Goal: Task Accomplishment & Management: Manage account settings

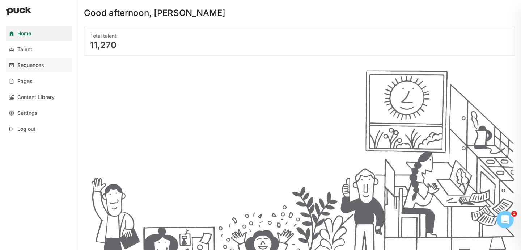
click at [28, 60] on link "Sequences" at bounding box center [39, 65] width 67 height 14
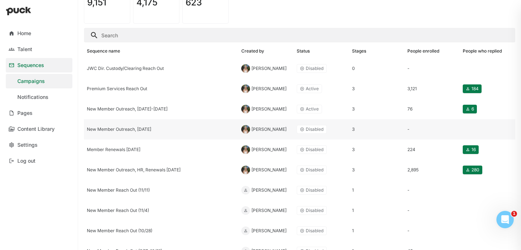
scroll to position [66, 0]
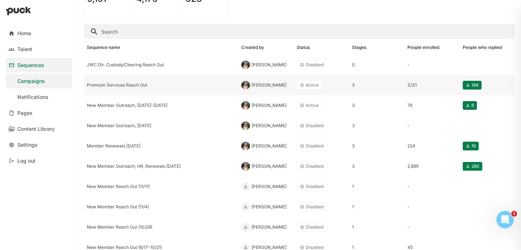
click at [154, 87] on div "Premium Services Reach Out" at bounding box center [161, 84] width 149 height 5
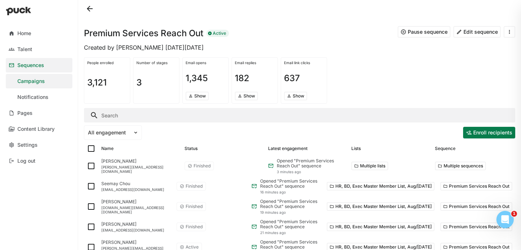
click at [129, 118] on input "Search" at bounding box center [299, 115] width 431 height 14
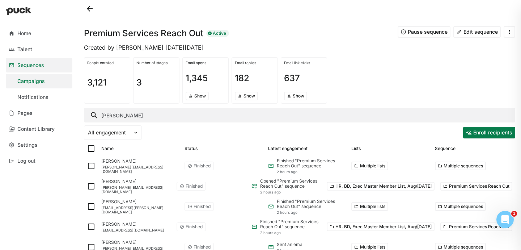
click at [109, 114] on input "[PERSON_NAME]" at bounding box center [299, 115] width 431 height 14
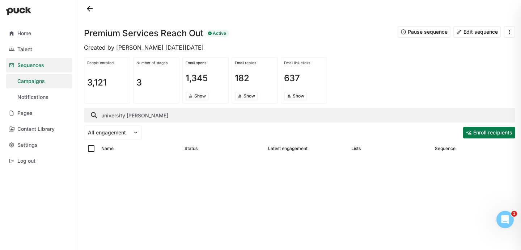
click at [126, 117] on input "university [PERSON_NAME]" at bounding box center [299, 115] width 431 height 14
click at [134, 115] on input "universitylab partners" at bounding box center [299, 115] width 431 height 14
type input "universitylabpartners"
drag, startPoint x: 161, startPoint y: 115, endPoint x: 82, endPoint y: 113, distance: 78.6
click at [82, 113] on div "Premium Services Reach Out Active Pause sequence Edit sequence Created by [PERS…" at bounding box center [299, 125] width 443 height 250
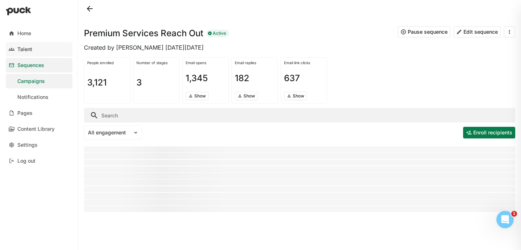
click at [22, 49] on div "Talent" at bounding box center [24, 49] width 15 height 6
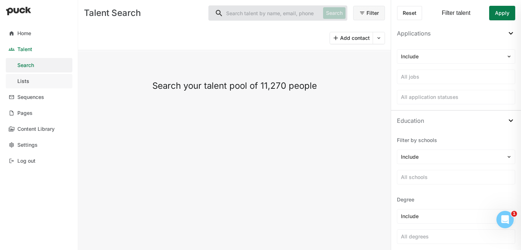
click at [29, 79] on link "Lists" at bounding box center [39, 81] width 67 height 14
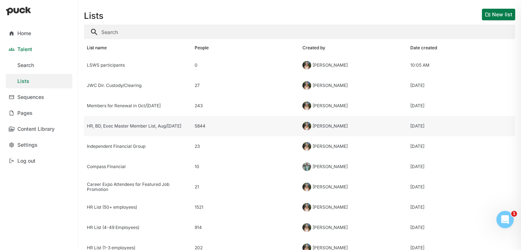
click at [119, 119] on div "HR, BD, Exec Master Member List, Aug/[DATE]" at bounding box center [138, 126] width 108 height 20
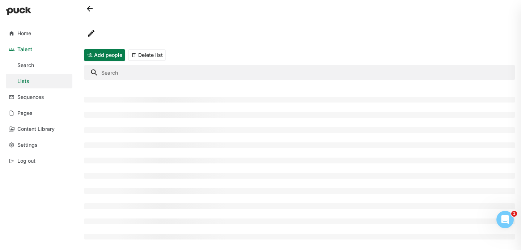
click at [134, 75] on input "Search" at bounding box center [299, 72] width 431 height 14
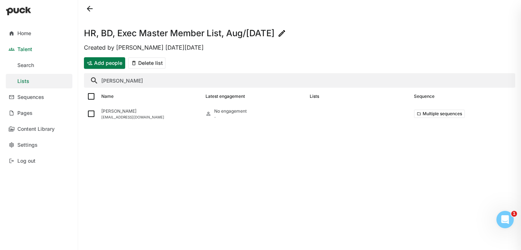
click at [139, 77] on input "[PERSON_NAME]" at bounding box center [299, 80] width 431 height 14
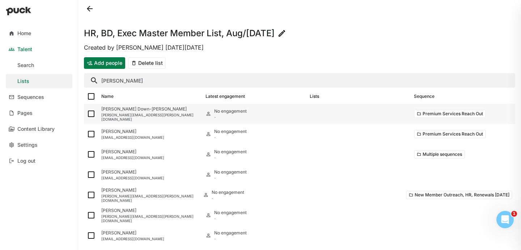
type input "[PERSON_NAME]"
click at [90, 112] on img at bounding box center [91, 113] width 9 height 9
click at [87, 114] on input "checkbox" at bounding box center [86, 114] width 0 height 0
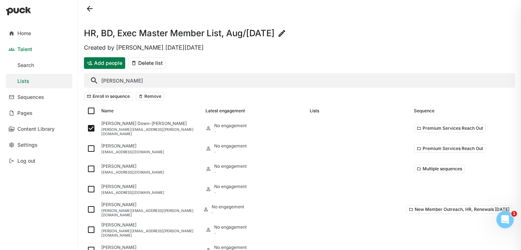
click at [156, 98] on button "Remove" at bounding box center [150, 96] width 29 height 9
checkbox input "false"
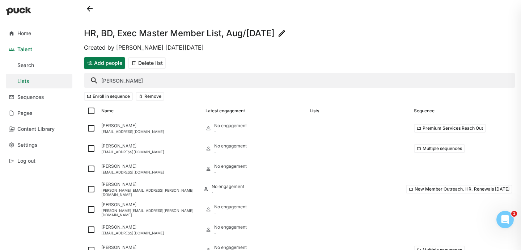
click at [126, 79] on input "[PERSON_NAME]" at bounding box center [299, 80] width 431 height 14
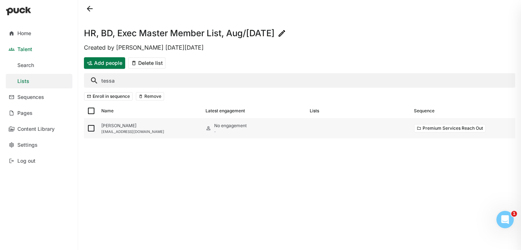
type input "tessa"
click at [94, 129] on img at bounding box center [91, 128] width 9 height 9
click at [87, 128] on input "checkbox" at bounding box center [86, 128] width 0 height 0
checkbox input "true"
click at [144, 99] on button "Remove" at bounding box center [150, 96] width 29 height 9
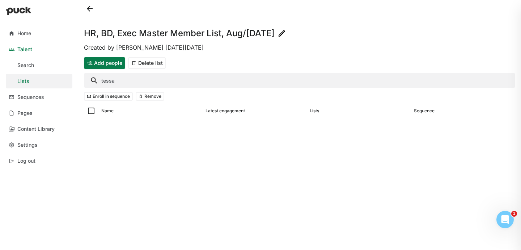
click at [126, 76] on input "tessa" at bounding box center [299, 80] width 431 height 14
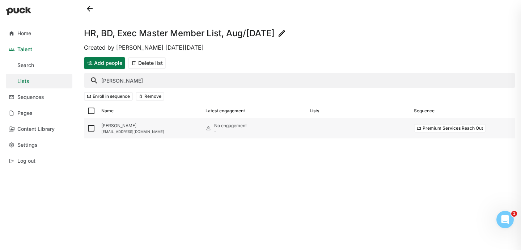
type input "[PERSON_NAME]"
click at [93, 128] on img at bounding box center [91, 128] width 9 height 9
click at [87, 128] on input "checkbox" at bounding box center [86, 128] width 0 height 0
checkbox input "true"
click at [147, 98] on button "Remove" at bounding box center [150, 96] width 29 height 9
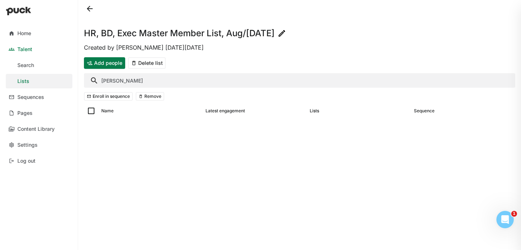
click at [118, 77] on input "[PERSON_NAME]" at bounding box center [299, 80] width 431 height 14
click at [106, 80] on input "[PERSON_NAME]" at bounding box center [299, 80] width 431 height 14
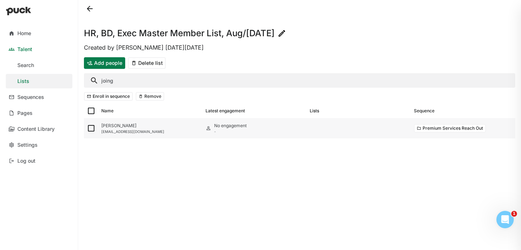
type input "joing"
click at [88, 131] on img at bounding box center [91, 128] width 9 height 9
click at [87, 128] on input "checkbox" at bounding box center [86, 128] width 0 height 0
checkbox input "true"
click at [143, 98] on button "Remove" at bounding box center [150, 96] width 29 height 9
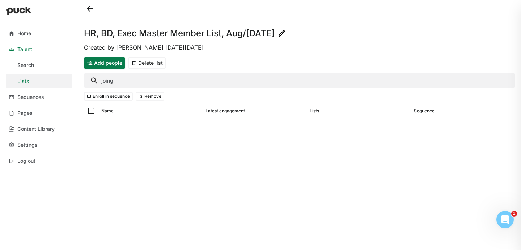
click at [134, 75] on input "joing" at bounding box center [299, 80] width 431 height 14
click at [104, 80] on input "[PERSON_NAME]" at bounding box center [299, 80] width 431 height 14
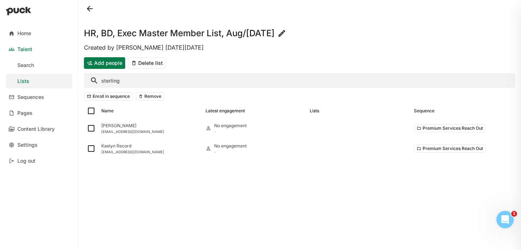
click at [114, 84] on input "sterling" at bounding box center [299, 80] width 431 height 14
click at [114, 83] on input "sterling" at bounding box center [299, 80] width 431 height 14
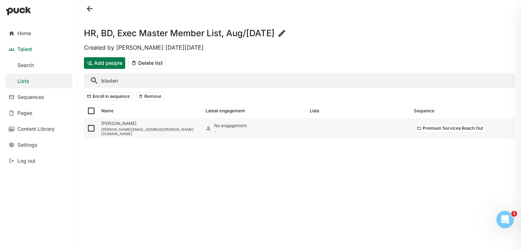
type input "bladen"
click at [91, 127] on img at bounding box center [91, 128] width 9 height 9
click at [87, 128] on input "checkbox" at bounding box center [86, 128] width 0 height 0
checkbox input "true"
click at [150, 96] on button "Remove" at bounding box center [150, 96] width 29 height 9
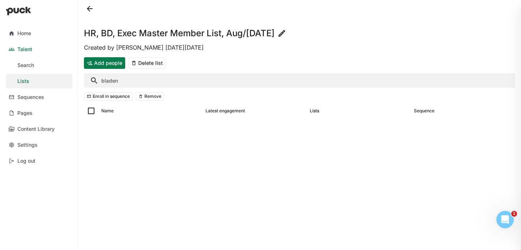
click at [111, 81] on input "bladen" at bounding box center [299, 80] width 431 height 14
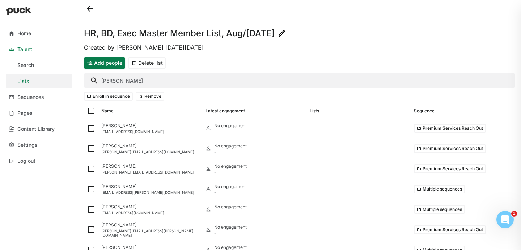
type input "[PERSON_NAME]"
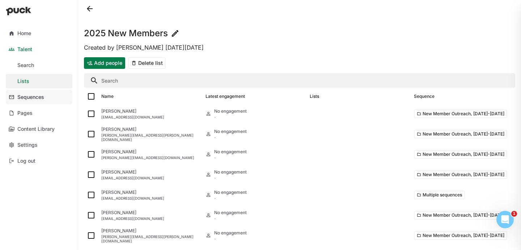
click at [31, 97] on div "Sequences" at bounding box center [30, 97] width 27 height 6
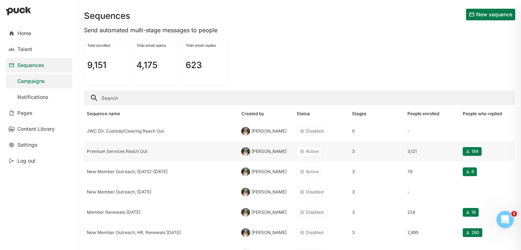
click at [113, 149] on div "Premium Services Reach Out" at bounding box center [161, 151] width 149 height 5
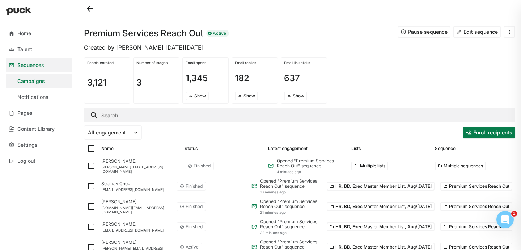
click at [126, 116] on input "Search" at bounding box center [299, 115] width 431 height 14
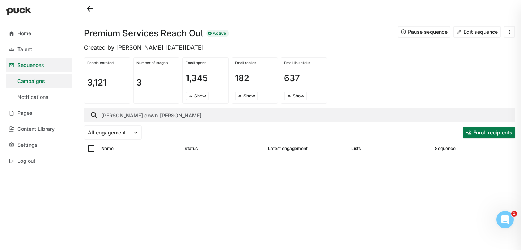
drag, startPoint x: 119, startPoint y: 115, endPoint x: 88, endPoint y: 114, distance: 30.8
click at [88, 114] on input "nelson down-jones" at bounding box center [299, 115] width 431 height 14
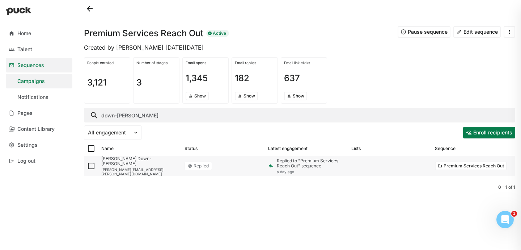
type input "down-jones"
click at [93, 166] on img at bounding box center [91, 165] width 9 height 9
click at [87, 166] on input "checkbox" at bounding box center [86, 166] width 0 height 0
checkbox input "true"
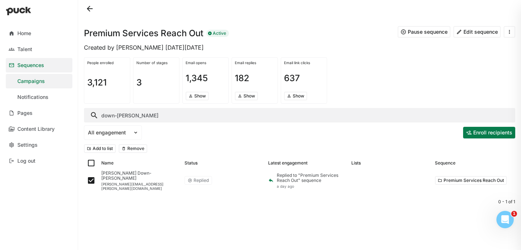
click at [133, 151] on button "Remove" at bounding box center [133, 148] width 29 height 9
click at [137, 114] on input "down-jones" at bounding box center [299, 115] width 431 height 14
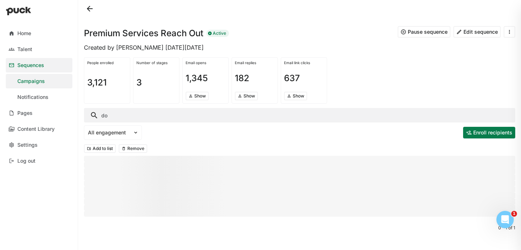
type input "d"
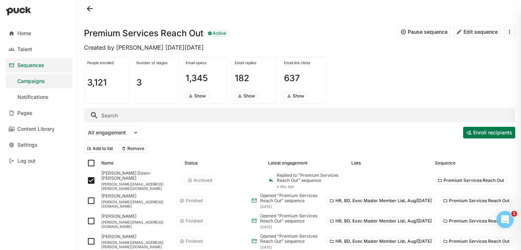
checkbox input "false"
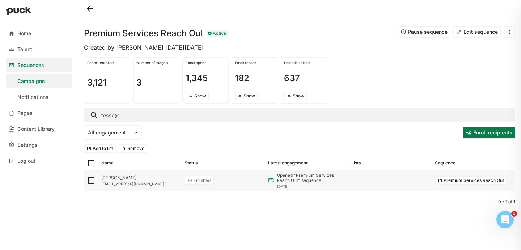
type input "tessa@"
click at [91, 182] on img at bounding box center [91, 180] width 9 height 9
click at [87, 181] on input "checkbox" at bounding box center [86, 180] width 0 height 0
checkbox input "true"
click at [126, 152] on button "Remove" at bounding box center [133, 148] width 29 height 9
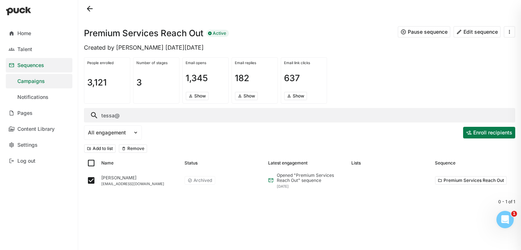
click at [120, 116] on input "tessa@" at bounding box center [299, 115] width 431 height 14
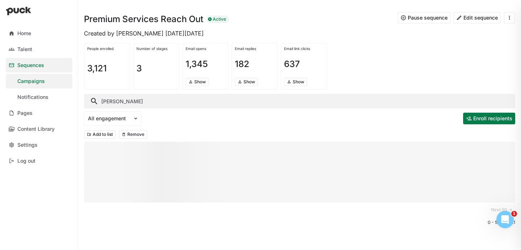
scroll to position [65, 0]
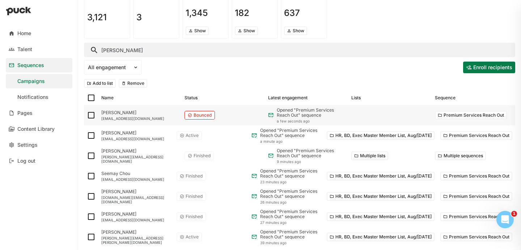
type input "[PERSON_NAME]"
click at [89, 119] on img at bounding box center [91, 115] width 9 height 9
click at [87, 115] on input "checkbox" at bounding box center [86, 115] width 0 height 0
checkbox input "true"
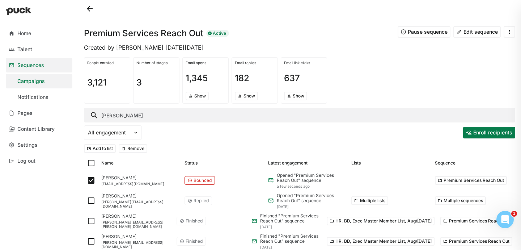
click at [133, 146] on button "Remove" at bounding box center [133, 148] width 29 height 9
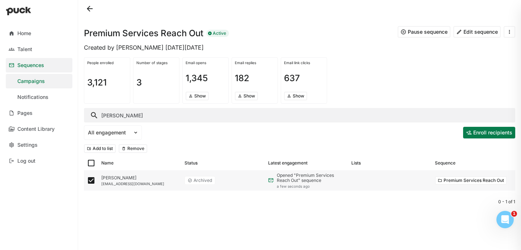
click at [91, 181] on img at bounding box center [91, 180] width 9 height 9
click at [87, 181] on input "checkbox" at bounding box center [86, 180] width 0 height 0
checkbox input "false"
click at [108, 115] on input "[PERSON_NAME]" at bounding box center [299, 115] width 431 height 14
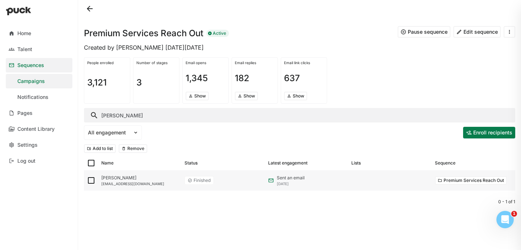
type input "[PERSON_NAME]"
click at [90, 181] on img at bounding box center [91, 180] width 9 height 9
click at [87, 181] on input "checkbox" at bounding box center [86, 180] width 0 height 0
checkbox input "true"
click at [128, 149] on button "Remove" at bounding box center [133, 148] width 29 height 9
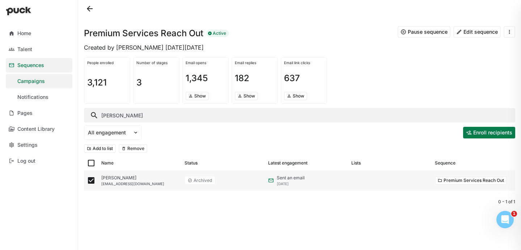
click at [89, 179] on img at bounding box center [91, 180] width 9 height 9
click at [87, 180] on input "checkbox" at bounding box center [86, 180] width 0 height 0
checkbox input "false"
click at [108, 121] on input "[PERSON_NAME]" at bounding box center [299, 115] width 431 height 14
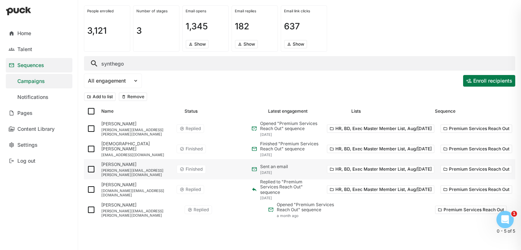
scroll to position [53, 0]
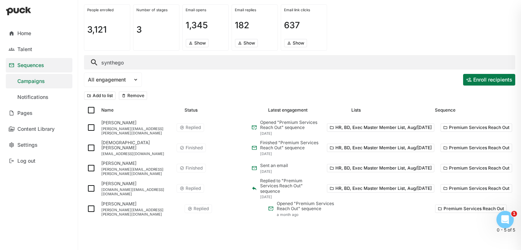
click at [113, 55] on input "synthego" at bounding box center [299, 62] width 431 height 14
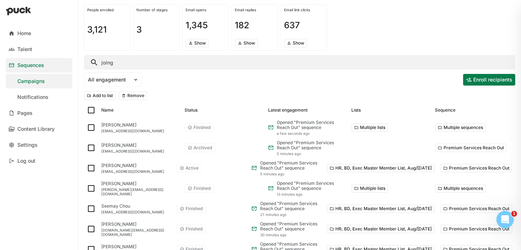
scroll to position [0, 0]
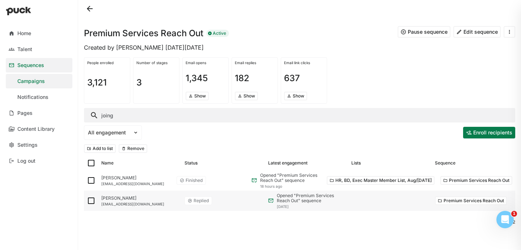
type input "joing"
click at [91, 201] on img at bounding box center [91, 200] width 9 height 9
click at [87, 201] on input "checkbox" at bounding box center [86, 200] width 0 height 0
checkbox input "true"
click at [135, 148] on button "Remove" at bounding box center [133, 148] width 29 height 9
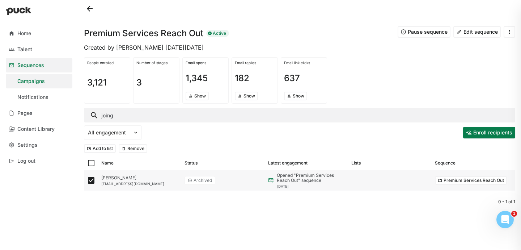
click at [90, 177] on img at bounding box center [91, 180] width 9 height 9
click at [87, 180] on input "checkbox" at bounding box center [86, 180] width 0 height 0
checkbox input "false"
click at [114, 116] on input "joing" at bounding box center [299, 115] width 431 height 14
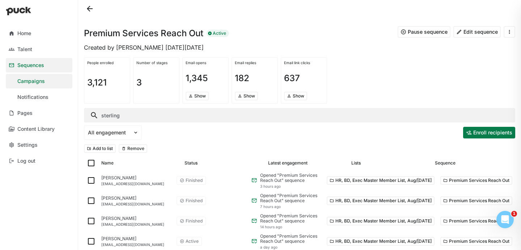
click at [102, 115] on input "sterling" at bounding box center [299, 115] width 431 height 14
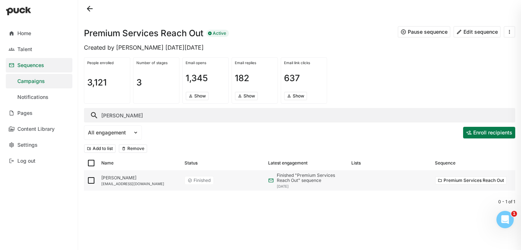
type input "christine sterling"
click at [90, 178] on img at bounding box center [91, 180] width 9 height 9
click at [87, 180] on input "checkbox" at bounding box center [86, 180] width 0 height 0
checkbox input "true"
click at [128, 147] on button "Remove" at bounding box center [133, 148] width 29 height 9
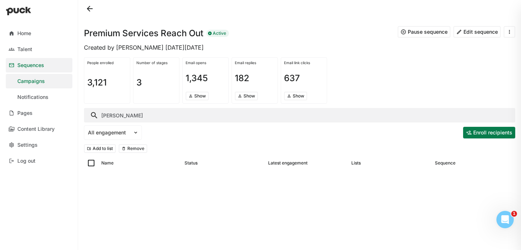
click at [128, 115] on input "christine sterling" at bounding box center [299, 115] width 431 height 14
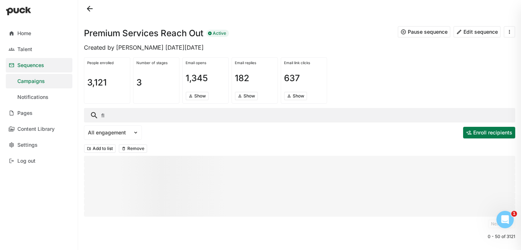
type input "f"
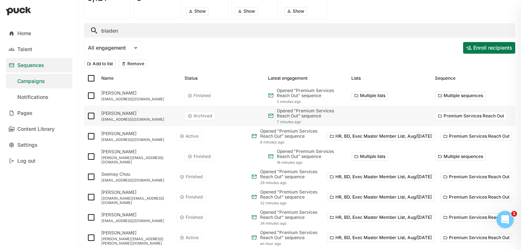
scroll to position [85, 0]
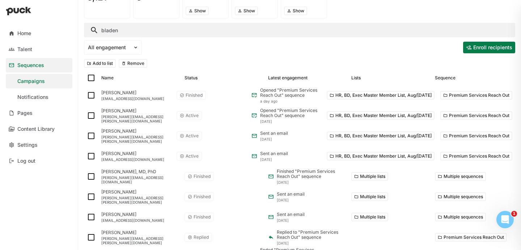
click at [101, 28] on input "bladen" at bounding box center [299, 30] width 431 height 14
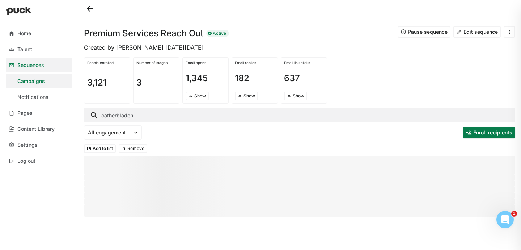
scroll to position [0, 0]
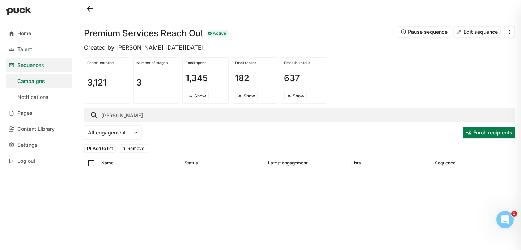
click at [116, 117] on input "catherine bladen" at bounding box center [299, 115] width 431 height 14
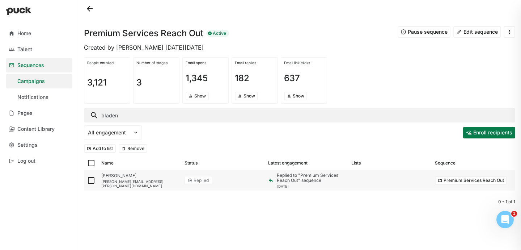
type input "bladen"
click at [90, 182] on img at bounding box center [91, 180] width 9 height 9
click at [87, 181] on input "checkbox" at bounding box center [86, 180] width 0 height 0
checkbox input "true"
click at [137, 150] on button "Remove" at bounding box center [133, 148] width 29 height 9
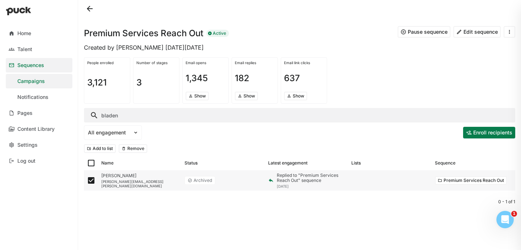
click at [91, 178] on img at bounding box center [91, 180] width 9 height 9
click at [87, 180] on input "checkbox" at bounding box center [86, 180] width 0 height 0
checkbox input "false"
click at [115, 115] on input "bladen" at bounding box center [299, 115] width 431 height 14
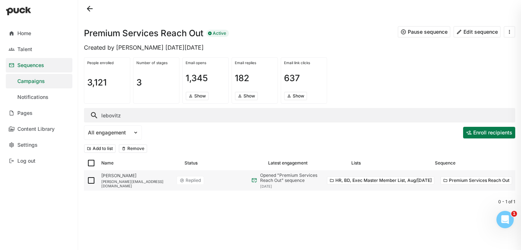
type input "lebovitz"
click at [473, 181] on button "Premium Services Reach Out" at bounding box center [476, 180] width 72 height 9
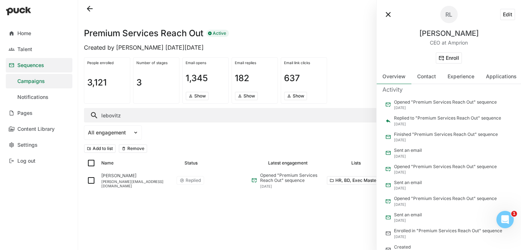
scroll to position [93, 0]
click at [387, 14] on button at bounding box center [388, 15] width 12 height 12
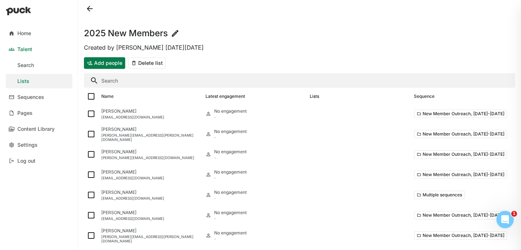
click at [107, 64] on button "Add people" at bounding box center [104, 63] width 41 height 12
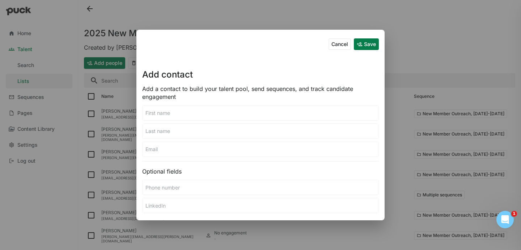
click at [173, 118] on input at bounding box center [261, 113] width 236 height 14
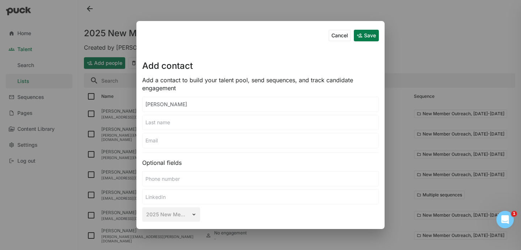
type input "Patrick"
click at [174, 125] on input at bounding box center [261, 122] width 236 height 14
type input "O'Neill"
click at [170, 141] on input at bounding box center [261, 140] width 236 height 14
paste input "patrick@modelmedicines.com"
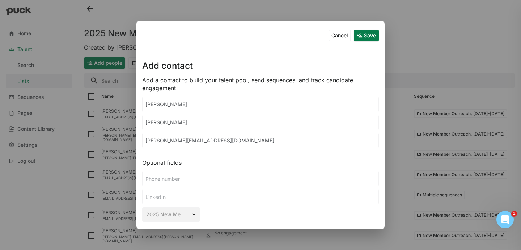
type input "patrick@modelmedicines.com"
click at [357, 41] on button "Save" at bounding box center [366, 36] width 25 height 12
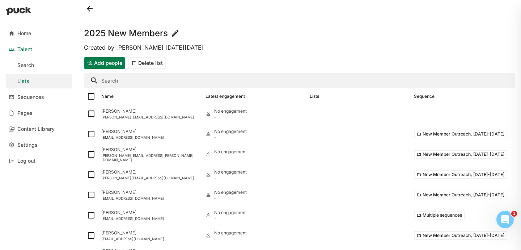
click at [102, 68] on button "Add people" at bounding box center [104, 63] width 41 height 12
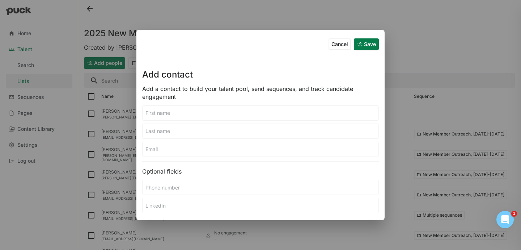
click at [159, 153] on input at bounding box center [261, 149] width 236 height 14
paste input "keerthi@thebioforge.com"
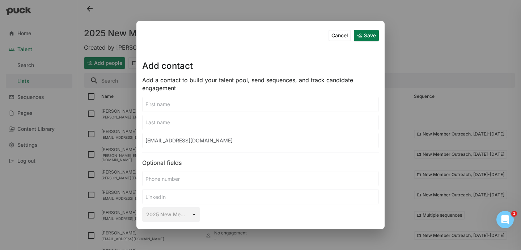
type input "keerthi@thebioforge.com"
click at [165, 102] on input at bounding box center [261, 104] width 236 height 14
type input "Keerthi"
click at [166, 125] on input at bounding box center [261, 122] width 236 height 14
paste input "Venkataramanan"
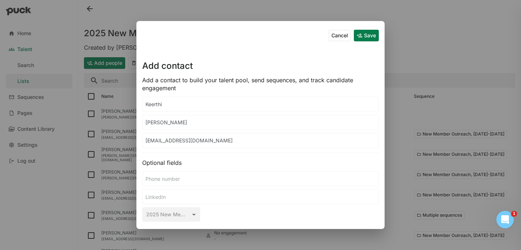
type input "Venkataramanan"
click at [364, 34] on button "Save" at bounding box center [366, 36] width 25 height 12
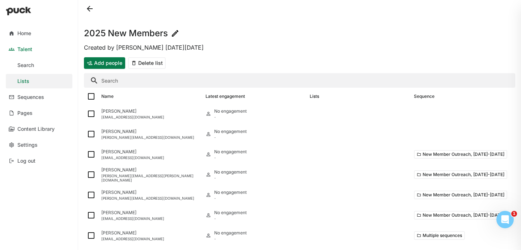
click at [109, 62] on button "Add people" at bounding box center [104, 63] width 41 height 12
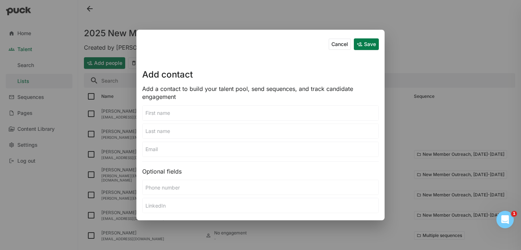
click at [161, 114] on input at bounding box center [261, 113] width 236 height 14
paste input "Nicolas Sawaya"
click at [170, 113] on input "Nicolas Sawaya" at bounding box center [261, 113] width 236 height 14
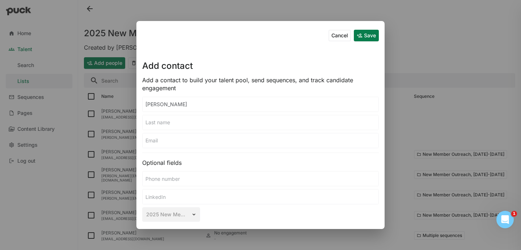
type input "Nicolas"
click at [163, 122] on input at bounding box center [261, 122] width 236 height 14
paste input "Nicolas Sawaya"
click at [150, 123] on input "Nicolas Sawaya" at bounding box center [261, 122] width 236 height 14
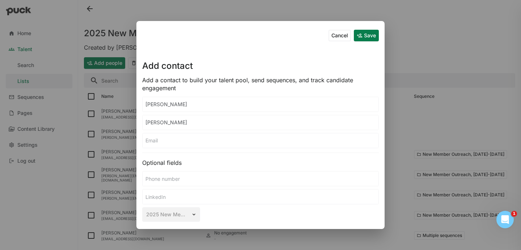
type input "Sawaya"
click at [180, 139] on input at bounding box center [261, 140] width 236 height 14
paste input "nicolas@azulenelabs.com"
type input "nicolas@azulenelabs.com"
click at [369, 38] on button "Save" at bounding box center [366, 36] width 25 height 12
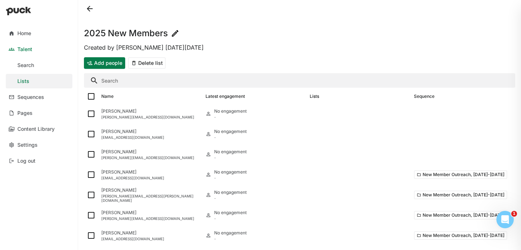
click at [115, 65] on button "Add people" at bounding box center [104, 63] width 41 height 12
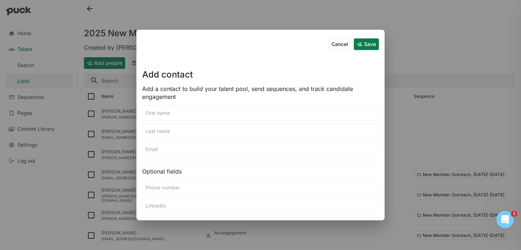
click at [170, 150] on input at bounding box center [261, 149] width 236 height 14
paste input "Krishan Kalra"
type input "Krishan Kalra"
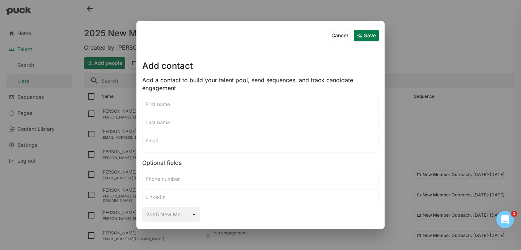
click at [164, 110] on input at bounding box center [261, 104] width 236 height 14
paste input "Krishan Kalra"
click at [166, 101] on input "Krishan Kalra" at bounding box center [261, 104] width 236 height 14
type input "Krishan"
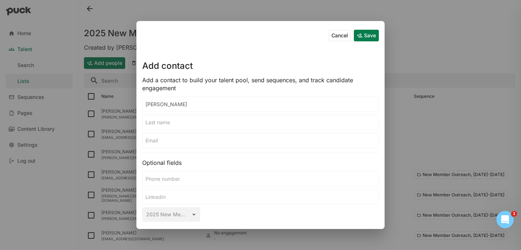
click at [163, 123] on input at bounding box center [261, 122] width 236 height 14
paste input "Krishan Kalra"
click at [153, 121] on input "Krishan Kalra" at bounding box center [261, 122] width 236 height 14
type input "Kalra"
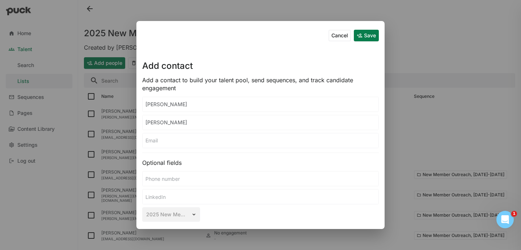
click at [163, 140] on input at bounding box center [261, 140] width 236 height 14
paste input "k.kalra@biogenex.com"
type input "k.kalra@biogenex.com"
click at [365, 36] on button "Save" at bounding box center [366, 36] width 25 height 12
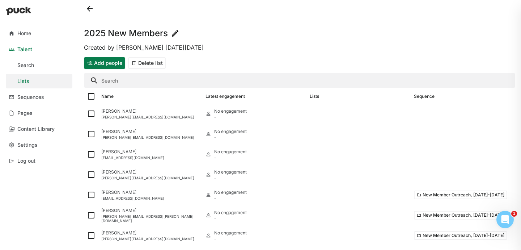
click at [99, 67] on button "Add people" at bounding box center [104, 63] width 41 height 12
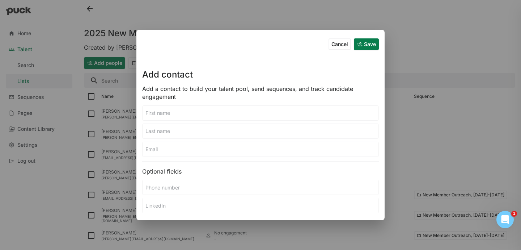
click at [184, 115] on input at bounding box center [261, 113] width 236 height 14
type input "Robert"
click at [163, 141] on div at bounding box center [260, 148] width 237 height 15
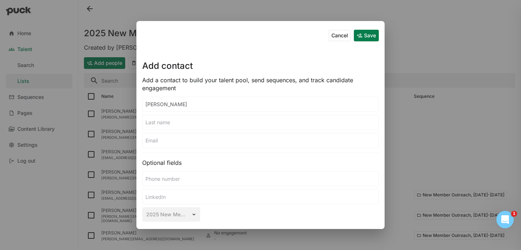
click at [158, 127] on input at bounding box center [261, 122] width 236 height 14
type input "Moritz"
click at [150, 143] on input at bounding box center [261, 140] width 236 height 14
paste input "rmoritz@axoiya.com"
type input "rmoritz@axoiya.com"
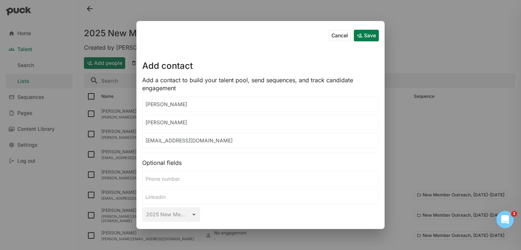
click at [364, 38] on button "Save" at bounding box center [366, 36] width 25 height 12
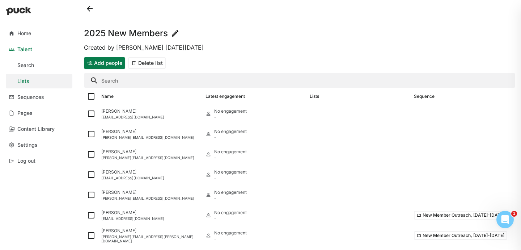
click at [102, 68] on button "Add people" at bounding box center [104, 63] width 41 height 12
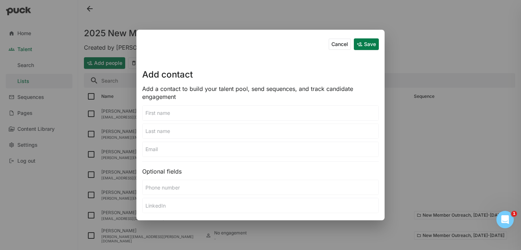
click at [157, 116] on input at bounding box center [261, 113] width 236 height 14
paste input "Christine Zedelmayer"
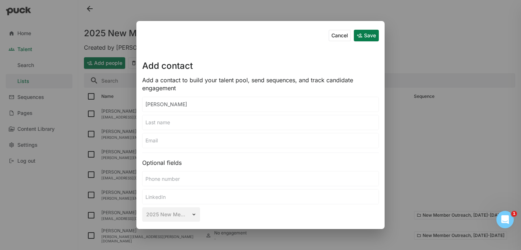
click at [176, 106] on input "Christine Zedelmayer" at bounding box center [261, 104] width 236 height 14
type input "Christine"
click at [169, 122] on input at bounding box center [261, 122] width 236 height 14
paste input "Christine Zedelmayer"
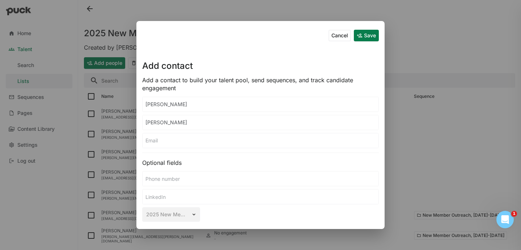
click at [162, 124] on input "Christine Zedelmayer" at bounding box center [261, 122] width 236 height 14
type input "Zedelmayer"
click at [163, 144] on input at bounding box center [261, 140] width 236 height 14
paste input "czedelmayer@equilliumbio.com"
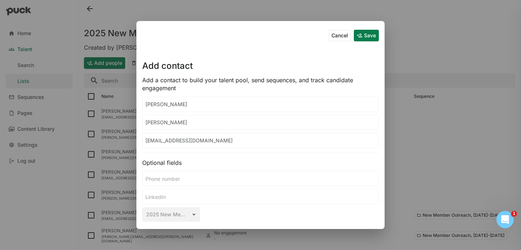
type input "czedelmayer@equilliumbio.com"
click at [369, 38] on button "Save" at bounding box center [366, 36] width 25 height 12
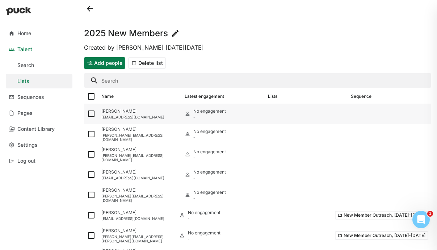
click at [91, 113] on img at bounding box center [91, 113] width 9 height 9
click at [87, 114] on input "checkbox" at bounding box center [86, 114] width 0 height 0
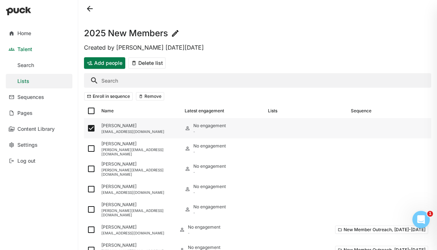
click at [89, 128] on img at bounding box center [91, 128] width 9 height 9
click at [87, 128] on input "checkbox" at bounding box center [86, 128] width 0 height 0
checkbox input "false"
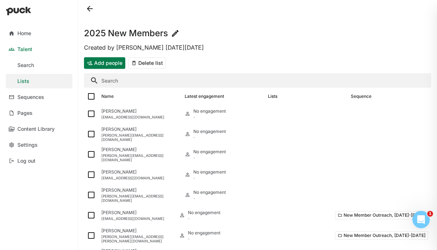
click at [100, 60] on button "Add people" at bounding box center [104, 63] width 41 height 12
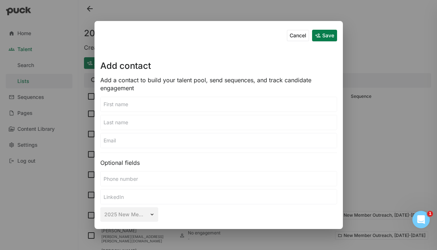
click at [113, 103] on input at bounding box center [219, 104] width 236 height 14
paste input "Christine Zedelmayer"
click at [148, 101] on input "Christine Zedelmayer" at bounding box center [219, 104] width 236 height 14
type input "Christine"
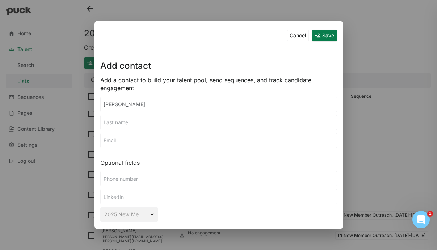
click at [120, 121] on input at bounding box center [219, 122] width 236 height 14
paste input "Christine Zedelmayer"
click at [112, 122] on input "Christine Zedelmayer" at bounding box center [219, 122] width 236 height 14
type input "Zedelmayer"
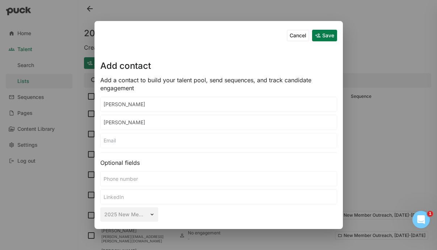
click at [126, 148] on div "Cancel Save Add contact Add a contact to build your talent pool, send sequences…" at bounding box center [218, 125] width 248 height 208
click at [126, 142] on input at bounding box center [219, 140] width 236 height 14
paste input "czedelmayer@equilliumbio.com"
type input "czedelmayer@equilliumbio.com"
click at [327, 33] on button "Save" at bounding box center [324, 36] width 25 height 12
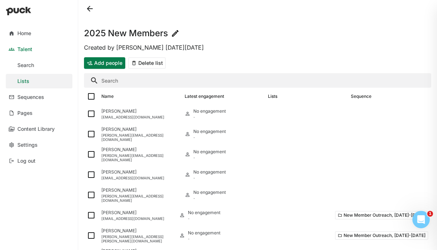
click at [130, 84] on input "Search" at bounding box center [257, 80] width 347 height 14
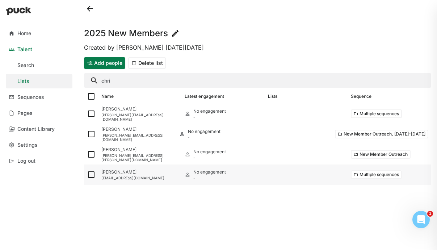
type input "chri"
click at [371, 171] on button "Multiple sequences" at bounding box center [376, 174] width 51 height 9
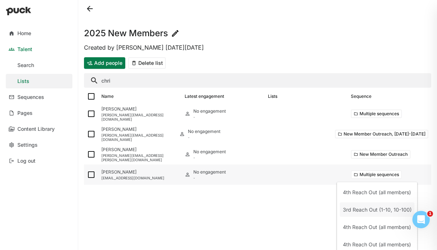
scroll to position [22, 0]
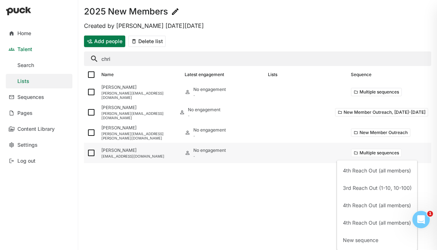
click at [91, 153] on div "Name Latest engagement Lists Sequence Christopher Shen chris@aleutiantx.com No …" at bounding box center [257, 115] width 347 height 96
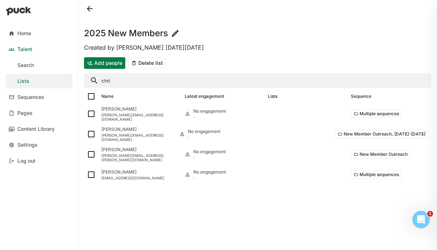
click at [106, 86] on input "chri" at bounding box center [257, 80] width 347 height 14
click at [91, 172] on img at bounding box center [91, 174] width 9 height 9
click at [87, 174] on input "checkbox" at bounding box center [86, 174] width 0 height 0
checkbox input "true"
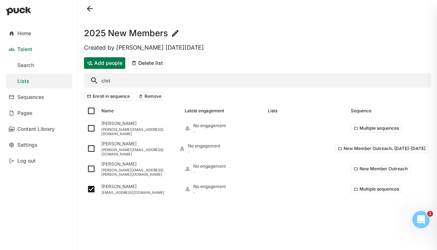
click at [110, 79] on input "chri" at bounding box center [257, 80] width 347 height 14
checkbox input "false"
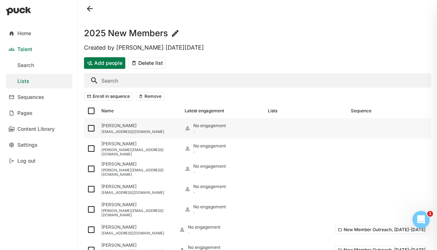
click at [90, 125] on img at bounding box center [91, 128] width 9 height 9
click at [87, 128] on input "checkbox" at bounding box center [86, 128] width 0 height 0
checkbox input "true"
click at [90, 148] on img at bounding box center [91, 148] width 9 height 9
click at [87, 148] on input "checkbox" at bounding box center [86, 148] width 0 height 0
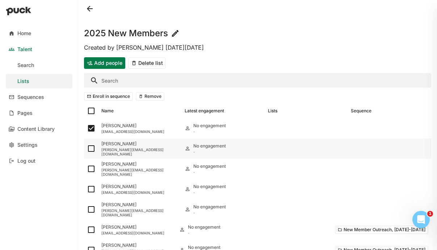
checkbox input "true"
click at [92, 167] on img at bounding box center [91, 168] width 9 height 9
click at [87, 169] on input "checkbox" at bounding box center [86, 169] width 0 height 0
checkbox input "true"
click at [89, 187] on img at bounding box center [91, 188] width 9 height 9
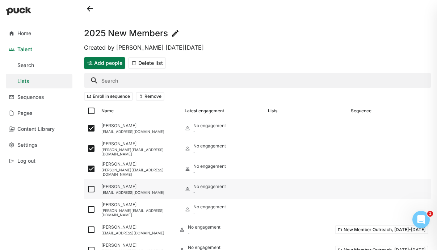
click at [87, 189] on input "checkbox" at bounding box center [86, 189] width 0 height 0
checkbox input "true"
click at [90, 209] on img at bounding box center [91, 209] width 9 height 9
click at [87, 209] on input "checkbox" at bounding box center [86, 209] width 0 height 0
checkbox input "true"
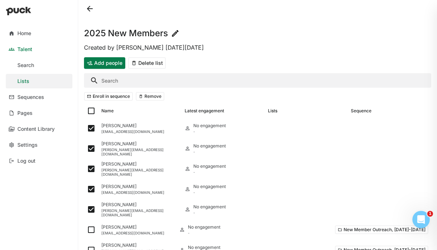
click at [115, 94] on button "Enroll in sequence" at bounding box center [108, 96] width 49 height 9
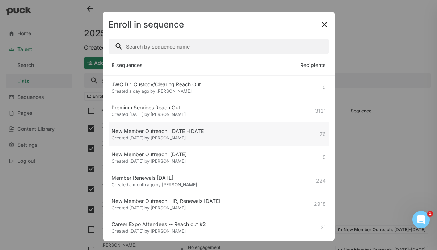
click at [157, 137] on div "Created 3 months ago by Emery Mann" at bounding box center [158, 137] width 94 height 5
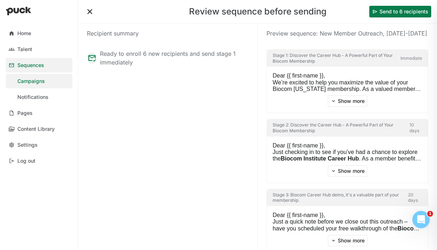
click at [415, 10] on button "Send to 6 recipients" at bounding box center [400, 12] width 62 height 12
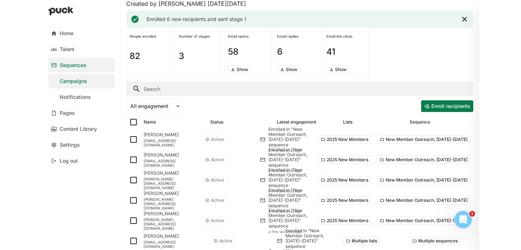
scroll to position [45, 0]
